Goal: Task Accomplishment & Management: Complete application form

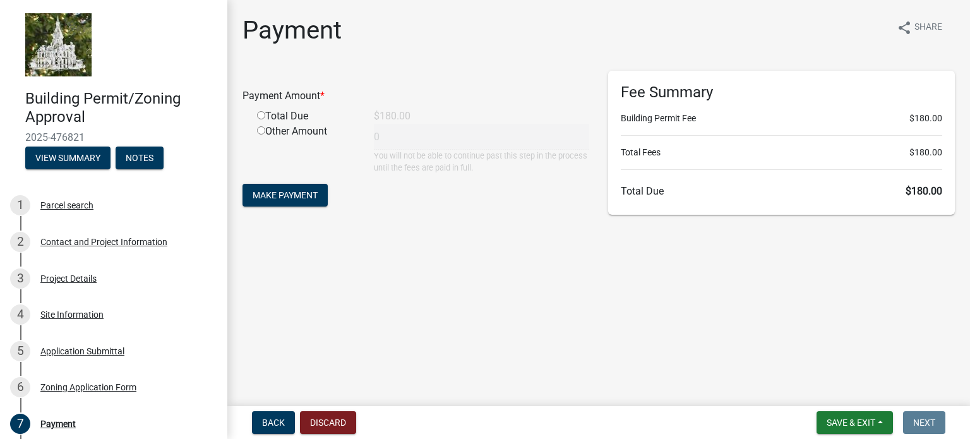
click at [260, 111] on input "radio" at bounding box center [261, 115] width 8 height 8
radio input "true"
type input "180"
click at [289, 196] on span "Make Payment" at bounding box center [285, 195] width 65 height 10
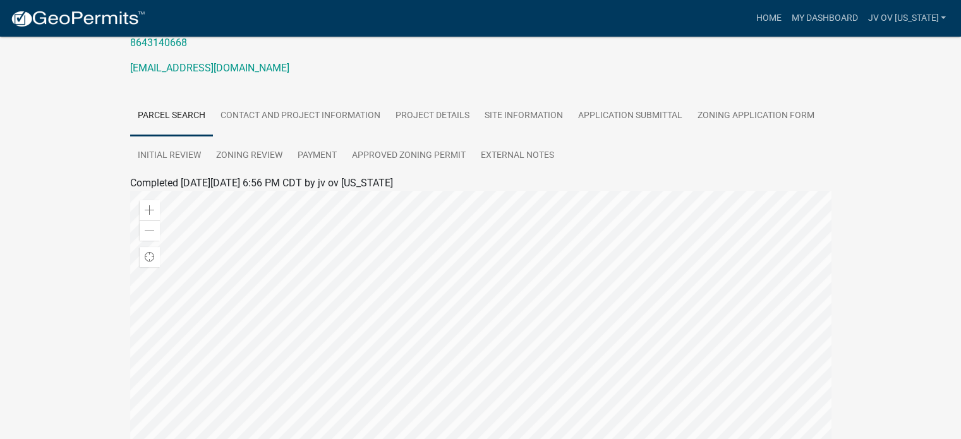
scroll to position [149, 0]
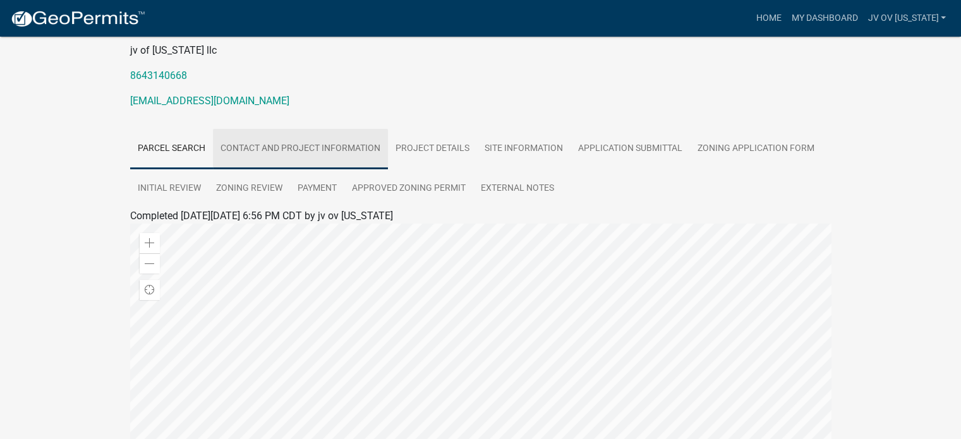
click at [323, 148] on link "Contact and Project Information" at bounding box center [300, 149] width 175 height 40
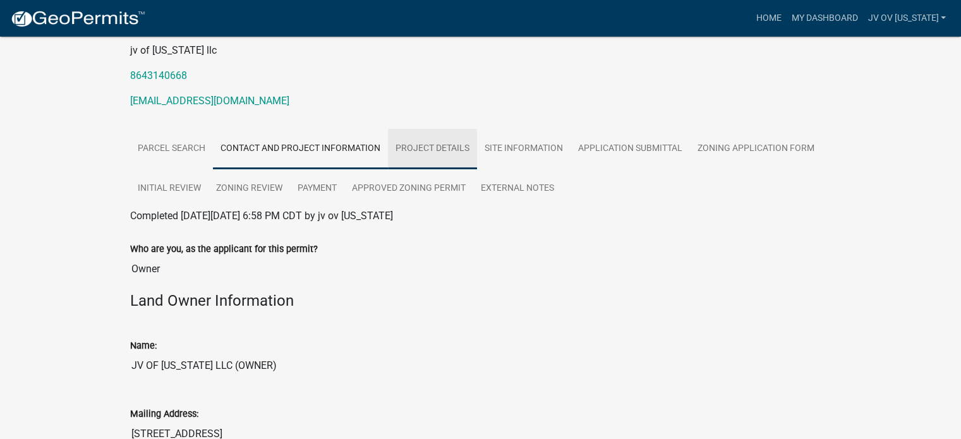
click at [427, 149] on link "Project Details" at bounding box center [432, 149] width 89 height 40
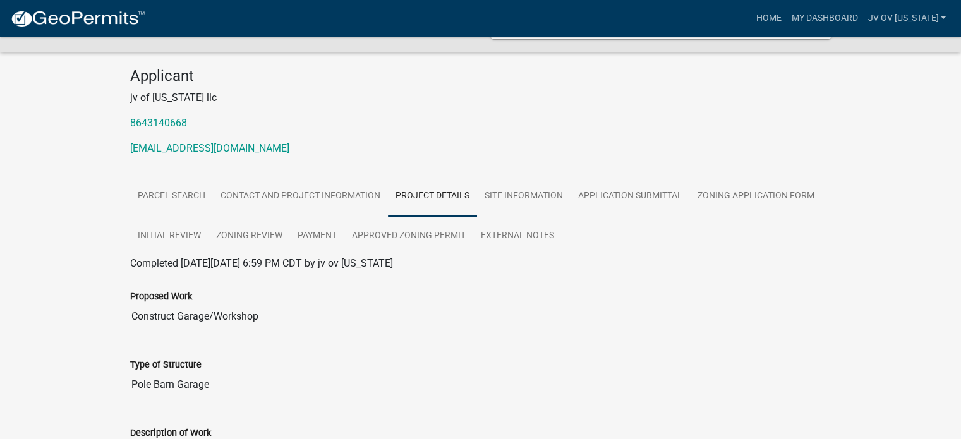
scroll to position [0, 0]
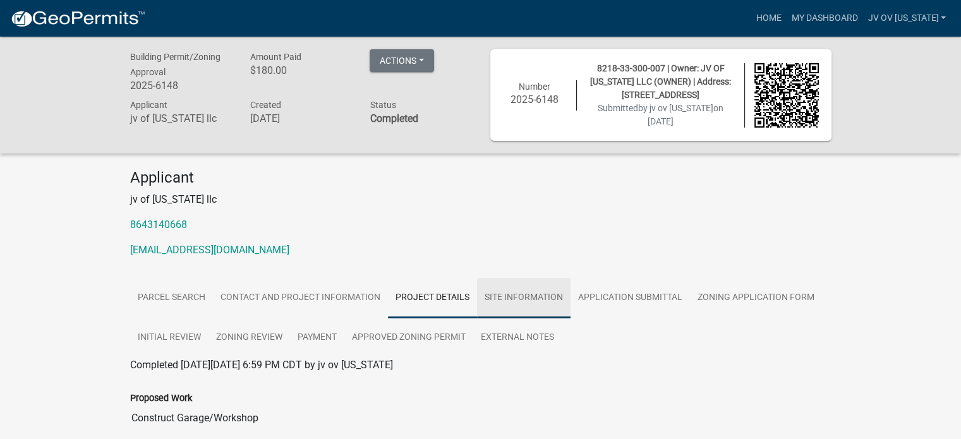
click at [513, 297] on link "Site Information" at bounding box center [523, 298] width 93 height 40
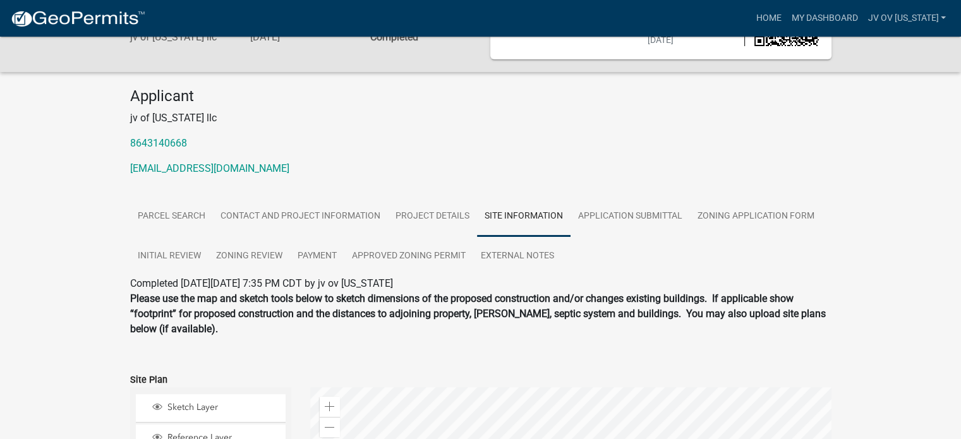
scroll to position [80, 0]
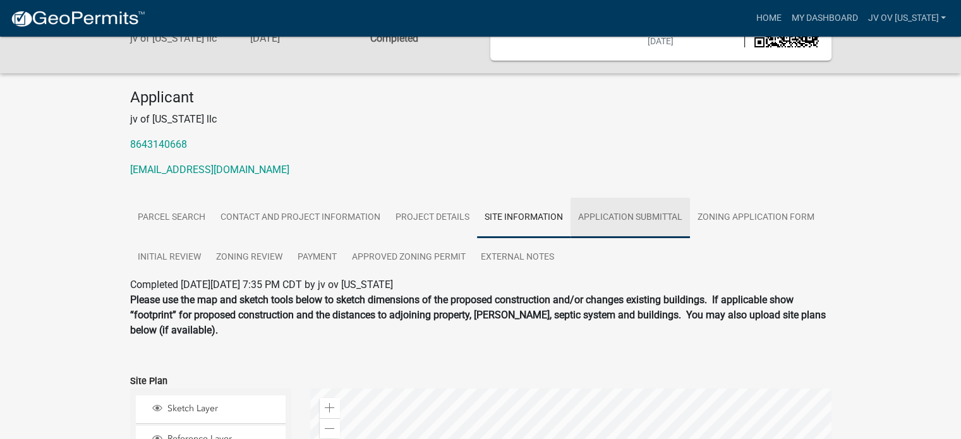
click at [623, 217] on link "Application Submittal" at bounding box center [629, 218] width 119 height 40
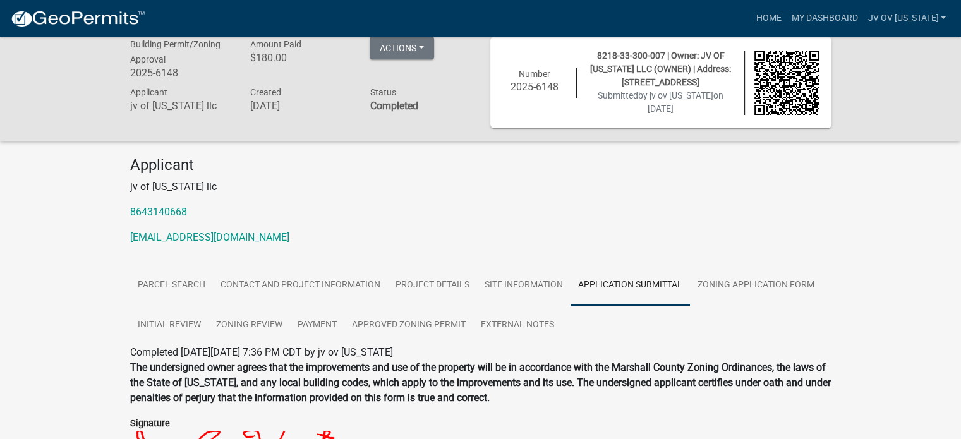
scroll to position [0, 0]
